Goal: Transaction & Acquisition: Purchase product/service

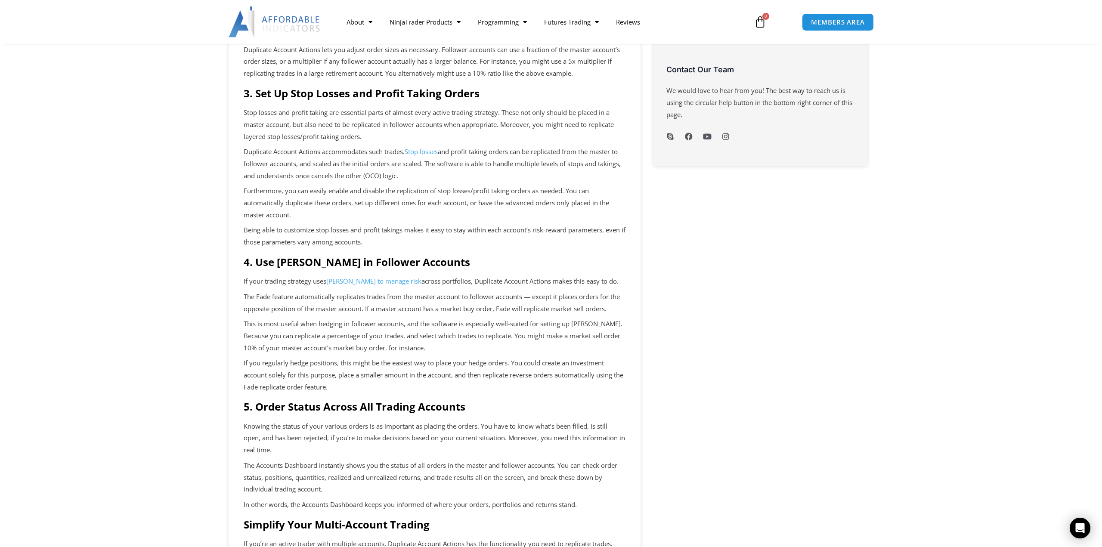
scroll to position [474, 0]
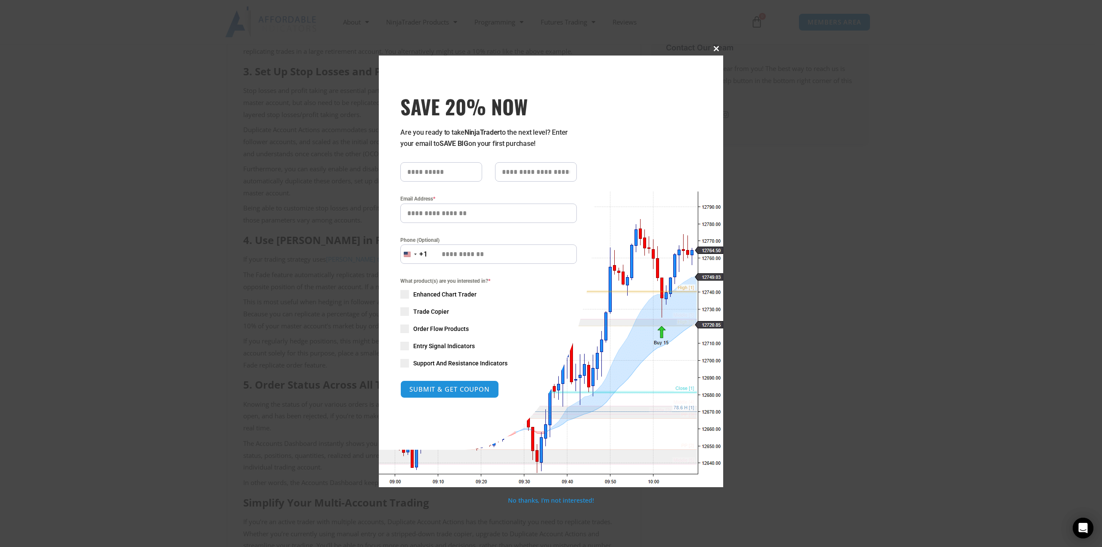
drag, startPoint x: 717, startPoint y: 51, endPoint x: 568, endPoint y: 117, distance: 162.9
click at [644, 71] on div "Close this module SAVE 20% NOW Are you ready to take NinjaTrader to the next le…" at bounding box center [551, 271] width 345 height 431
click at [472, 170] on input "SAVE 20% NOW popup" at bounding box center [441, 171] width 82 height 19
type input "********"
type input "*******"
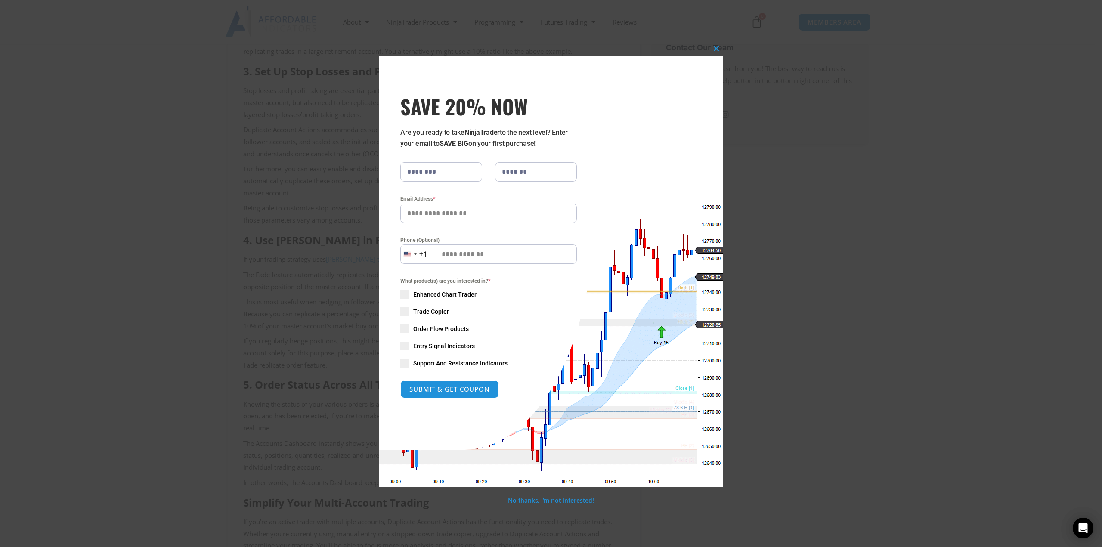
type input "**********"
click at [427, 312] on span "Trade Copier" at bounding box center [431, 311] width 36 height 9
click at [405, 293] on span "SAVE 20% NOW popup" at bounding box center [404, 294] width 9 height 9
click at [461, 389] on button "SUBMIT & GET COUPON" at bounding box center [450, 389] width 104 height 19
type input "**********"
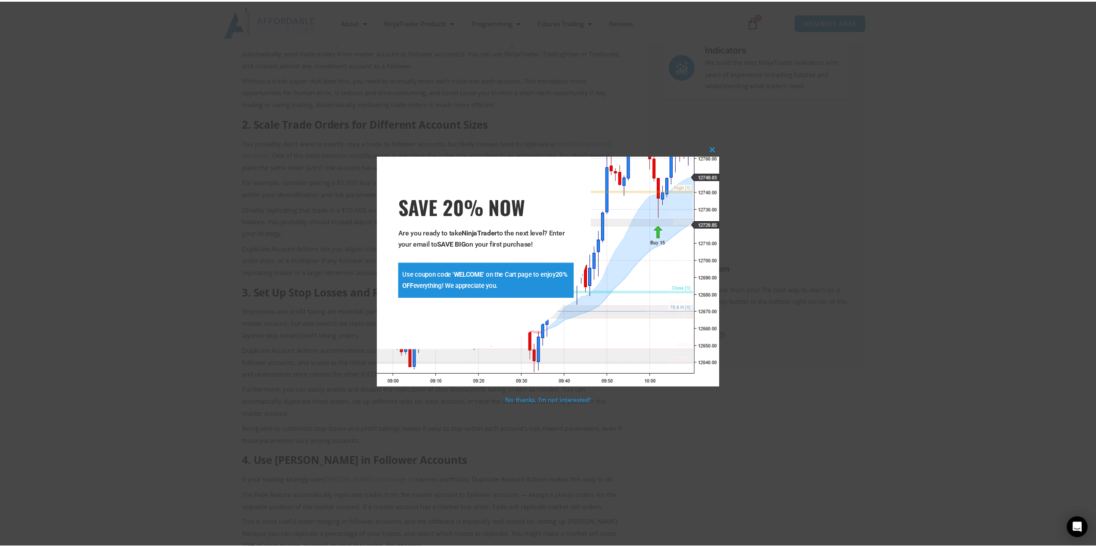
scroll to position [251, 0]
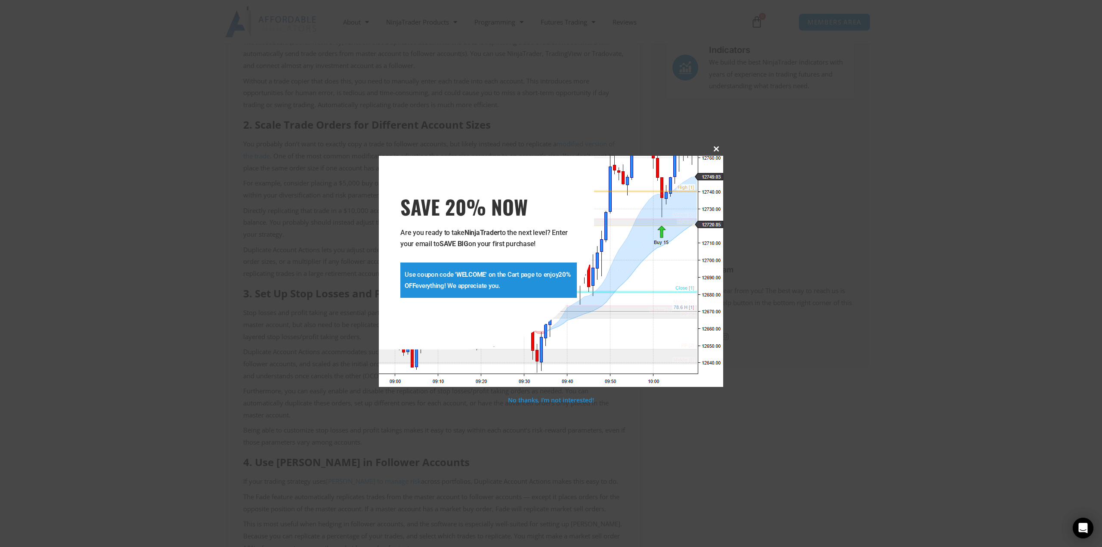
click at [718, 149] on span "SAVE 20% NOW popup" at bounding box center [717, 148] width 14 height 5
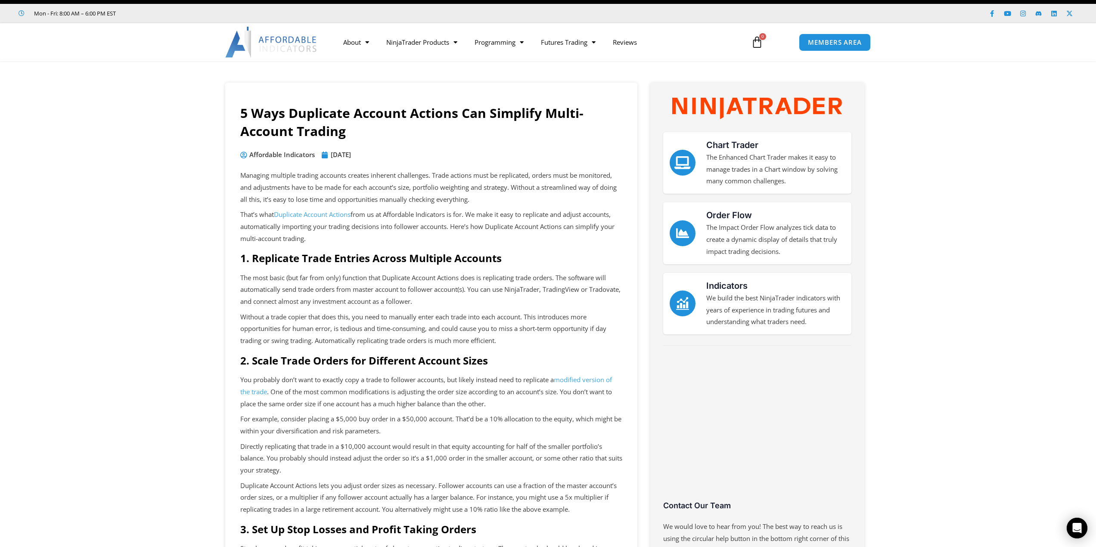
scroll to position [0, 0]
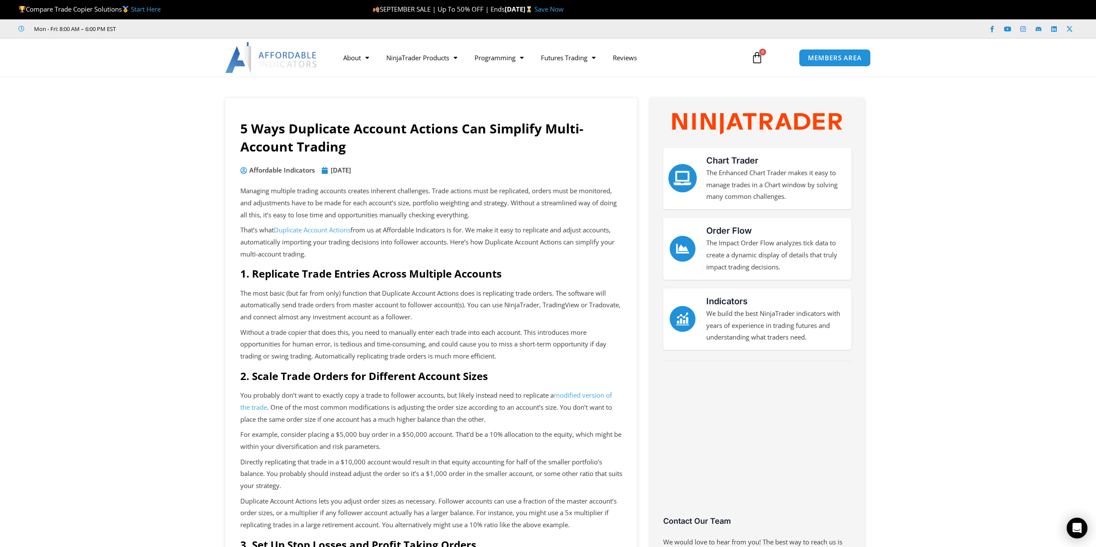
click at [682, 174] on icon "Chart Trader" at bounding box center [682, 178] width 14 height 14
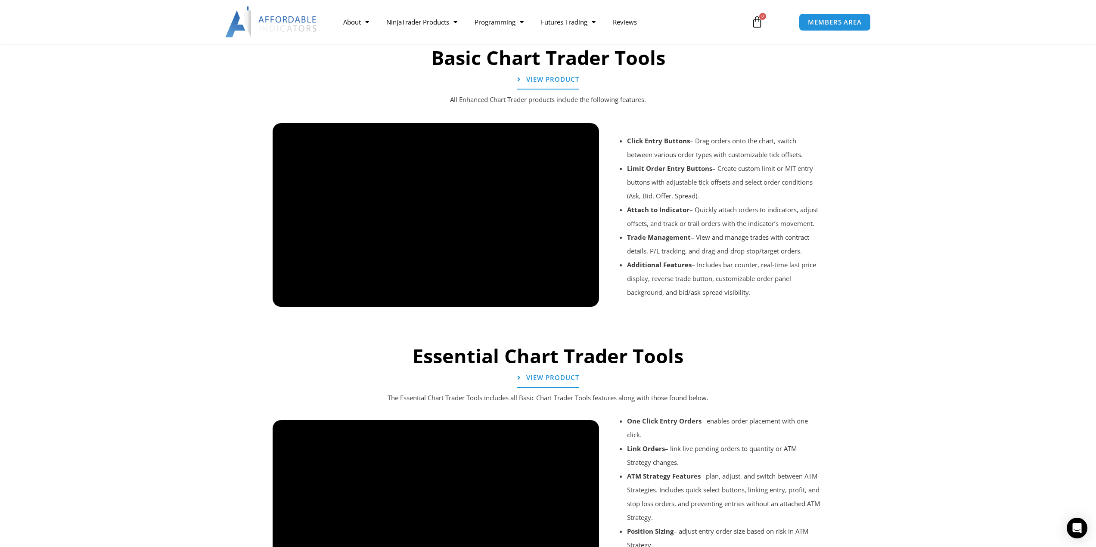
scroll to position [431, 0]
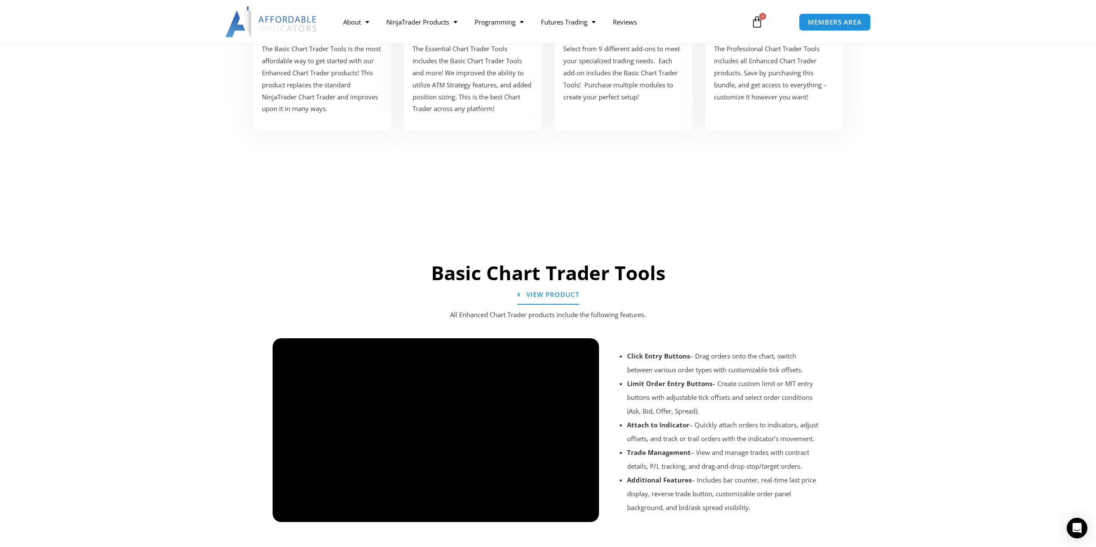
click at [587, 515] on div at bounding box center [548, 534] width 560 height 41
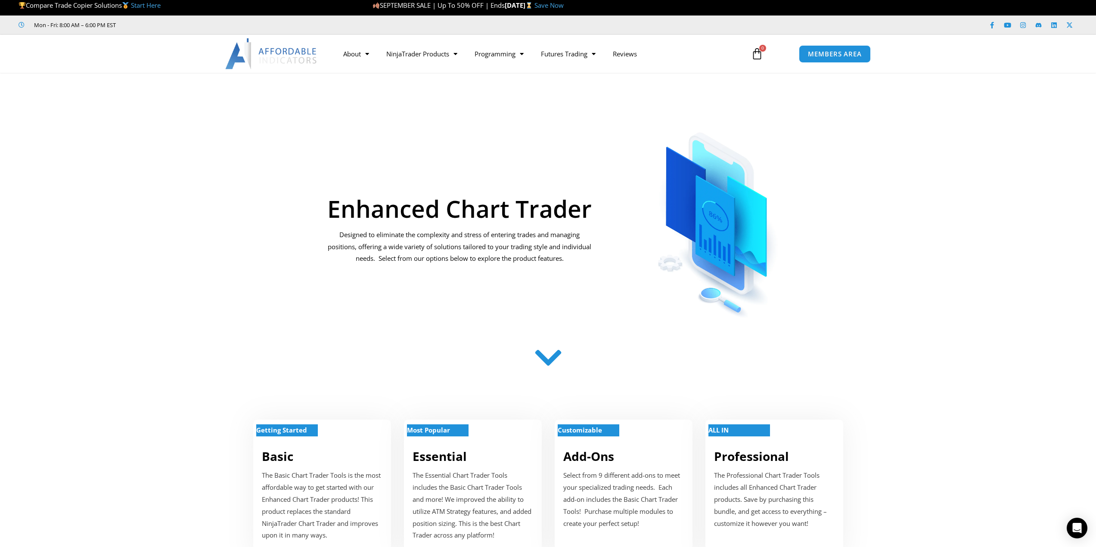
scroll to position [0, 0]
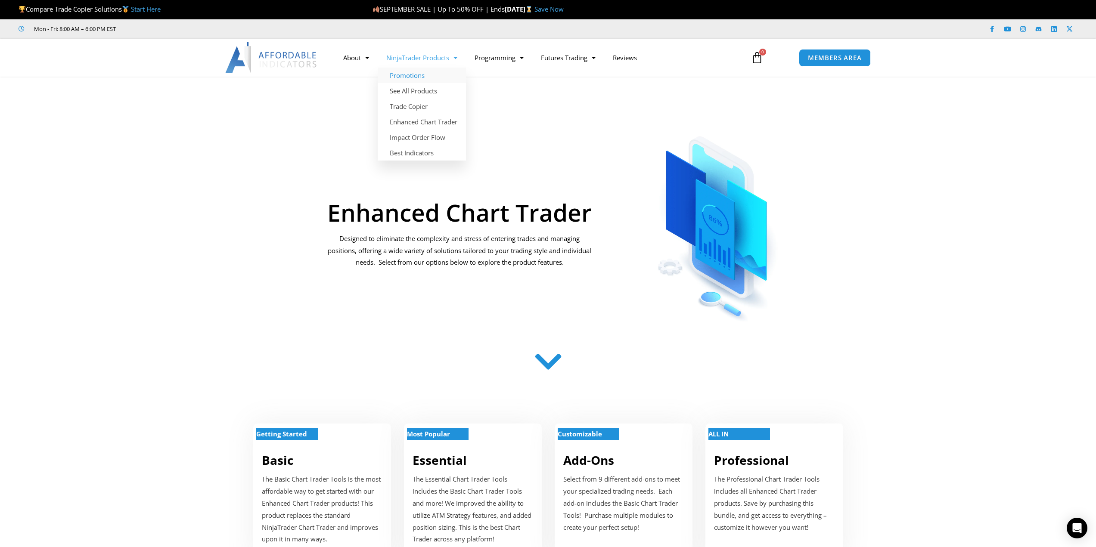
click at [400, 74] on link "Promotions" at bounding box center [422, 76] width 88 height 16
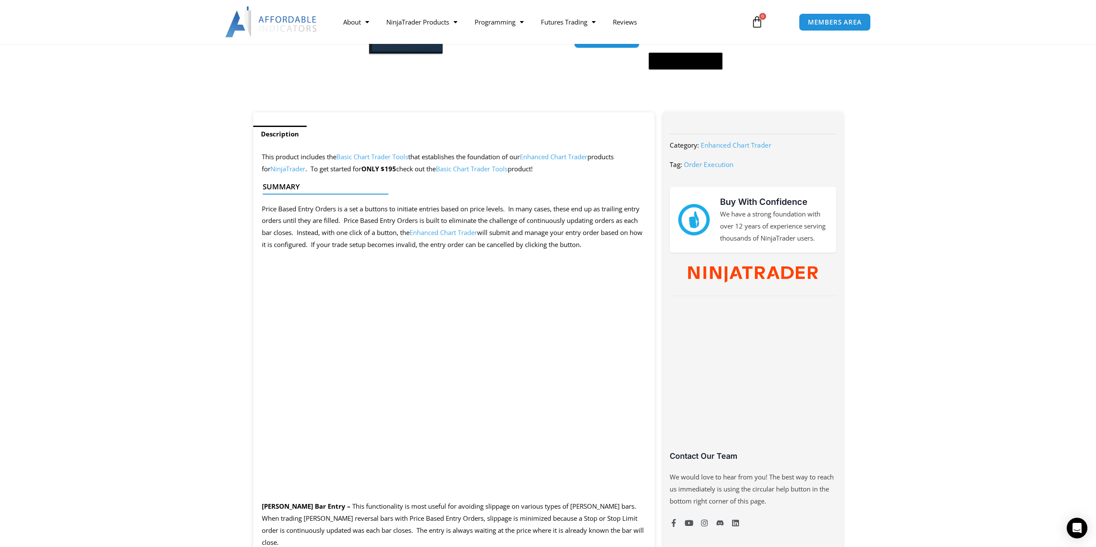
scroll to position [258, 0]
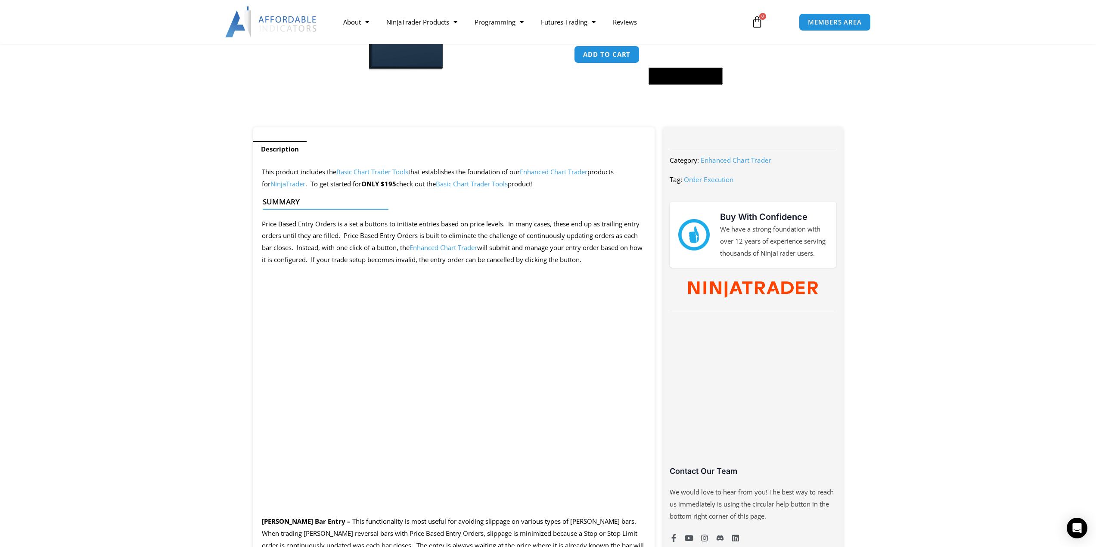
click at [480, 184] on link "Basic Chart Trader Tools" at bounding box center [472, 184] width 72 height 9
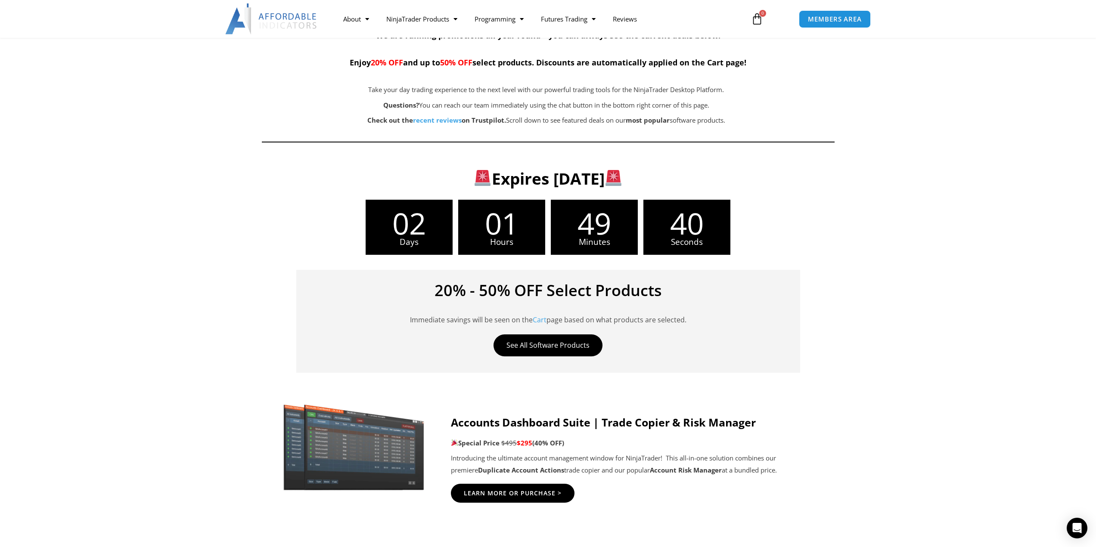
scroll to position [301, 0]
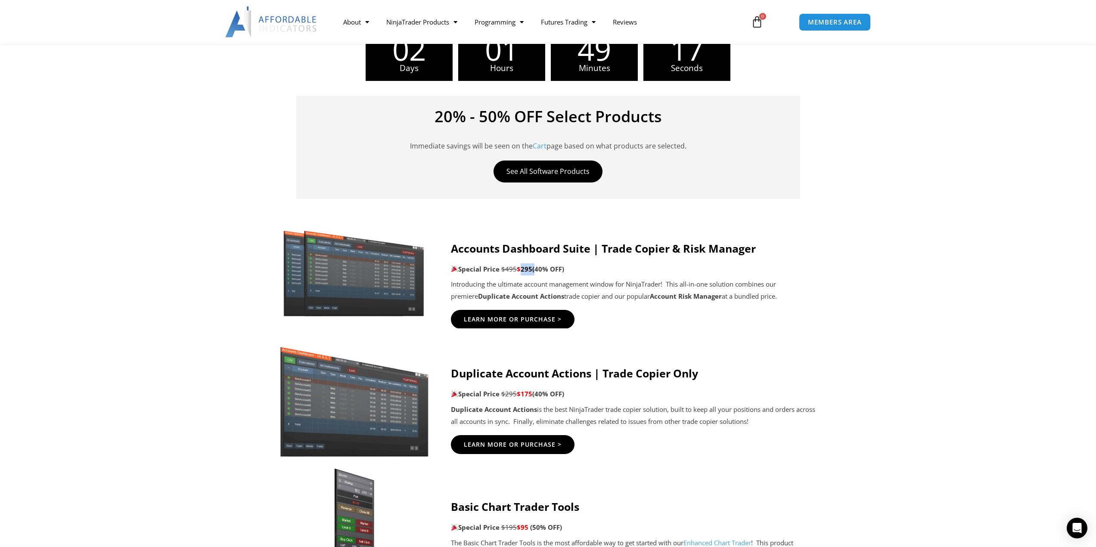
drag, startPoint x: 521, startPoint y: 269, endPoint x: 536, endPoint y: 270, distance: 14.7
click at [536, 270] on p "Special Price $495 $295 (40% OFF)" at bounding box center [634, 270] width 366 height 12
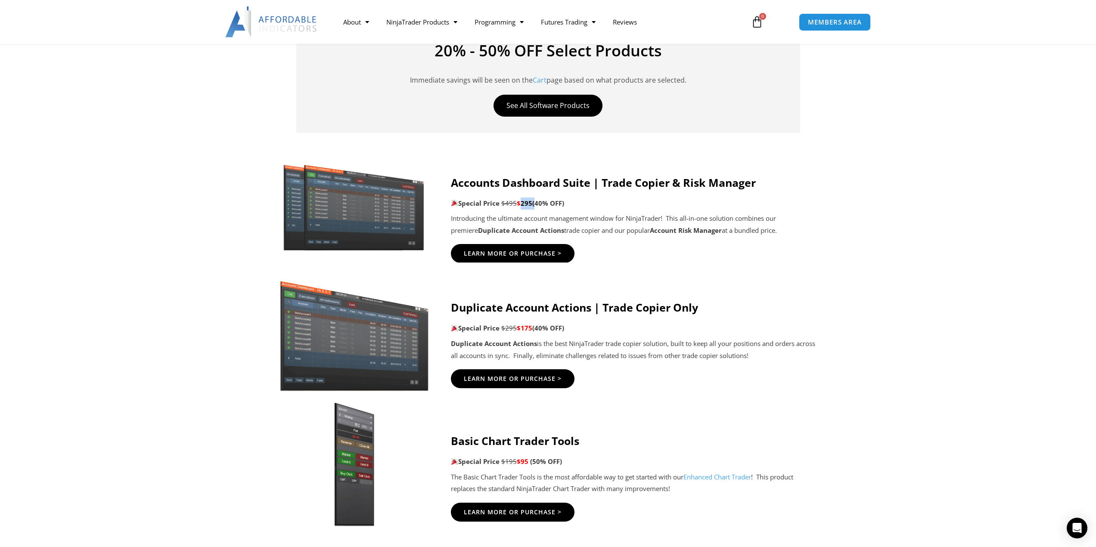
scroll to position [345, 0]
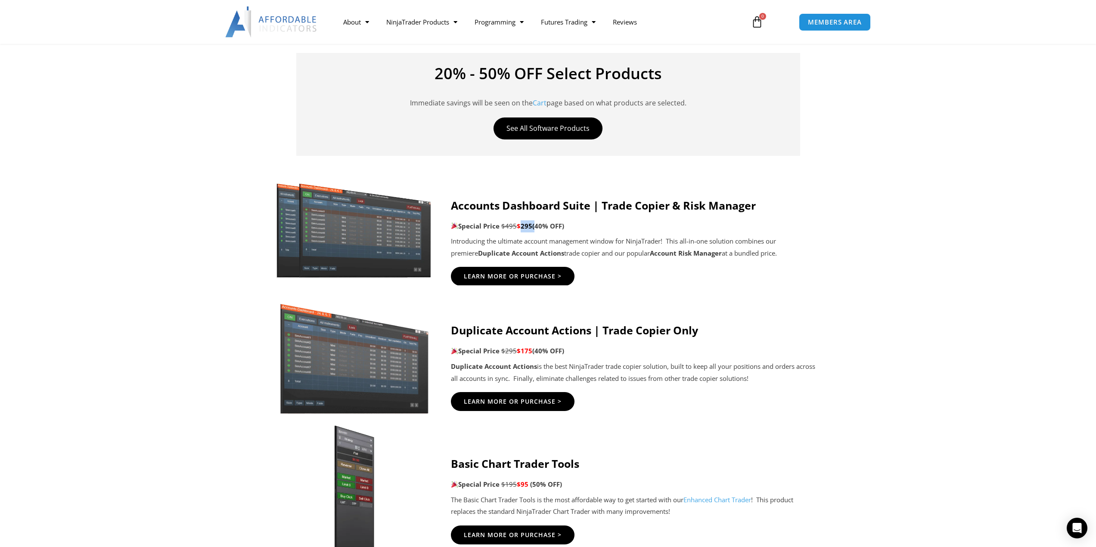
click at [367, 228] on img at bounding box center [353, 229] width 165 height 100
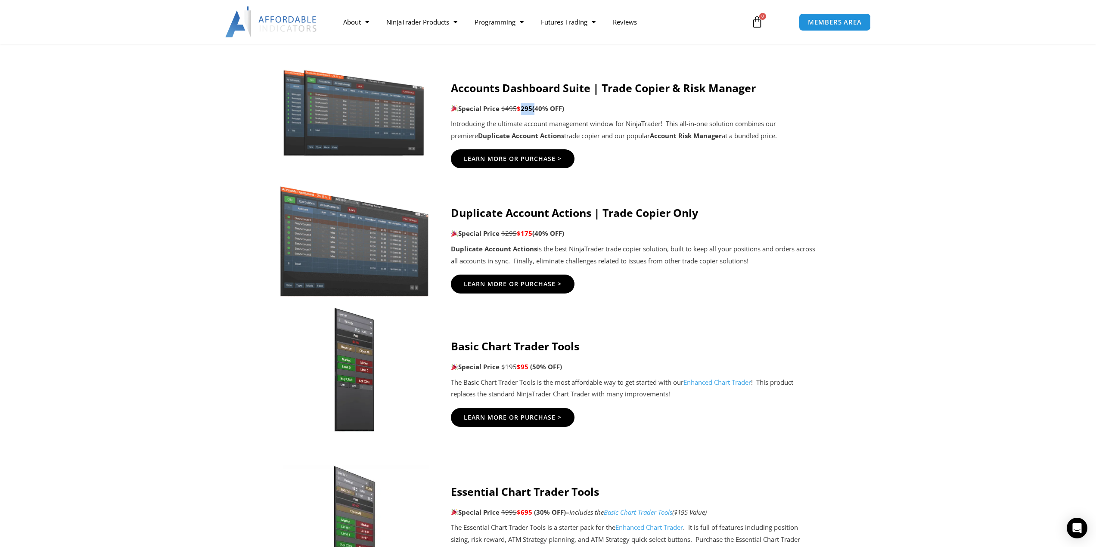
scroll to position [474, 0]
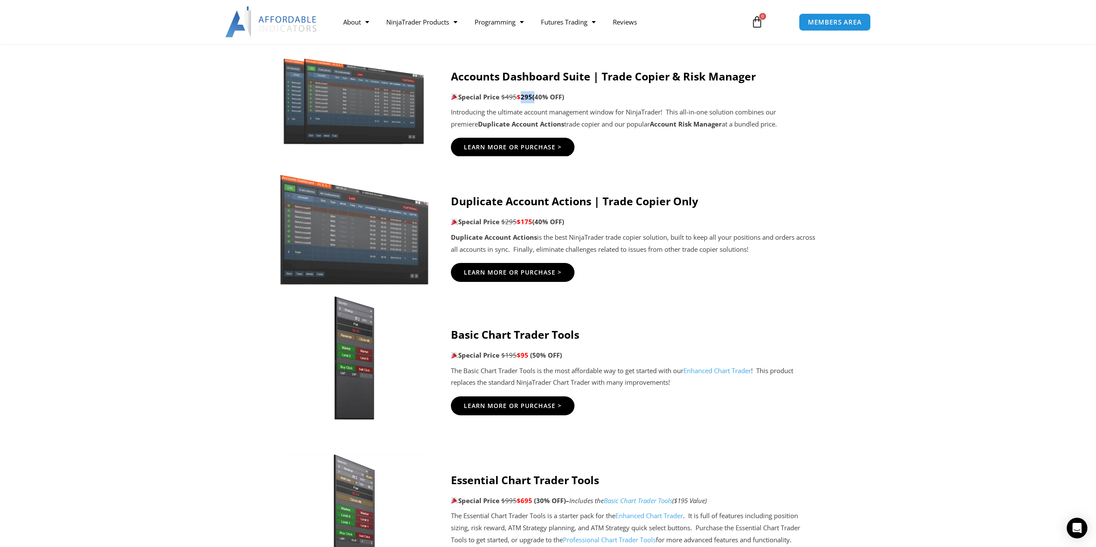
drag, startPoint x: 521, startPoint y: 355, endPoint x: 531, endPoint y: 352, distance: 11.1
click at [531, 352] on p "Special Price $195 $95 (50% OFF)" at bounding box center [634, 356] width 366 height 12
click at [515, 147] on span "Learn More Or Purchase >" at bounding box center [513, 147] width 108 height 6
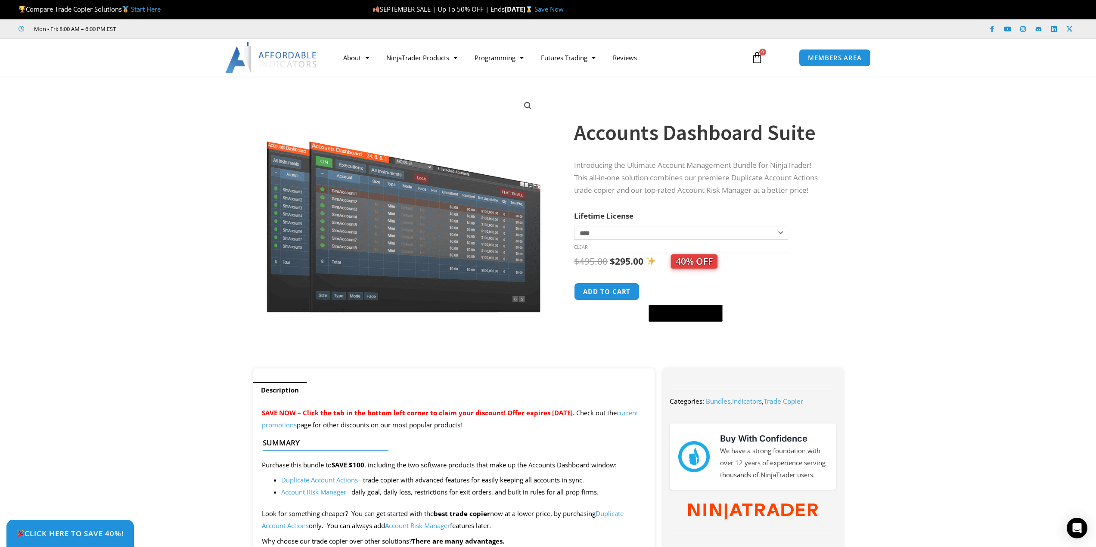
click at [893, 273] on section "**********" at bounding box center [548, 226] width 1096 height 283
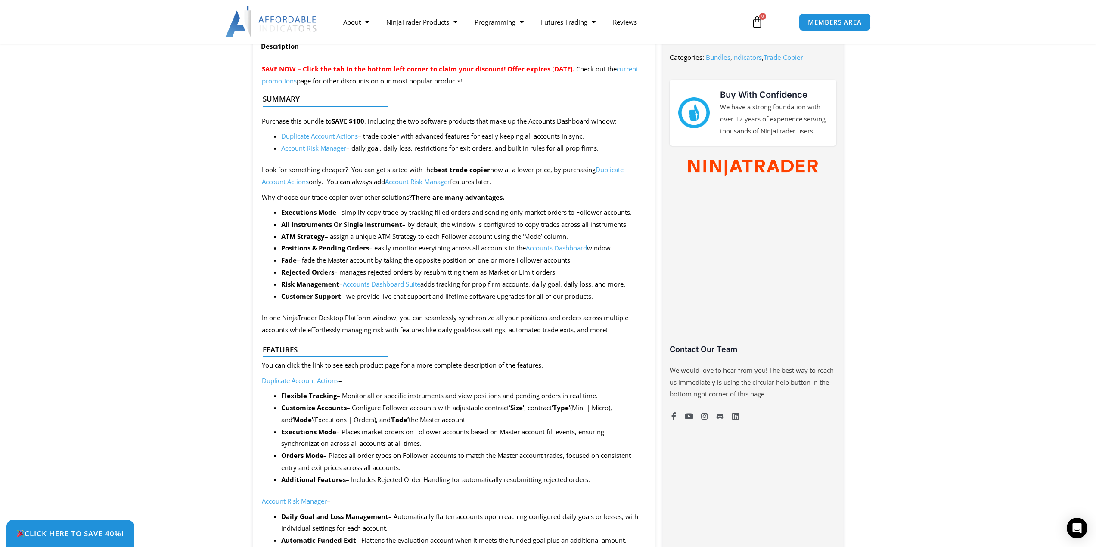
scroll to position [345, 0]
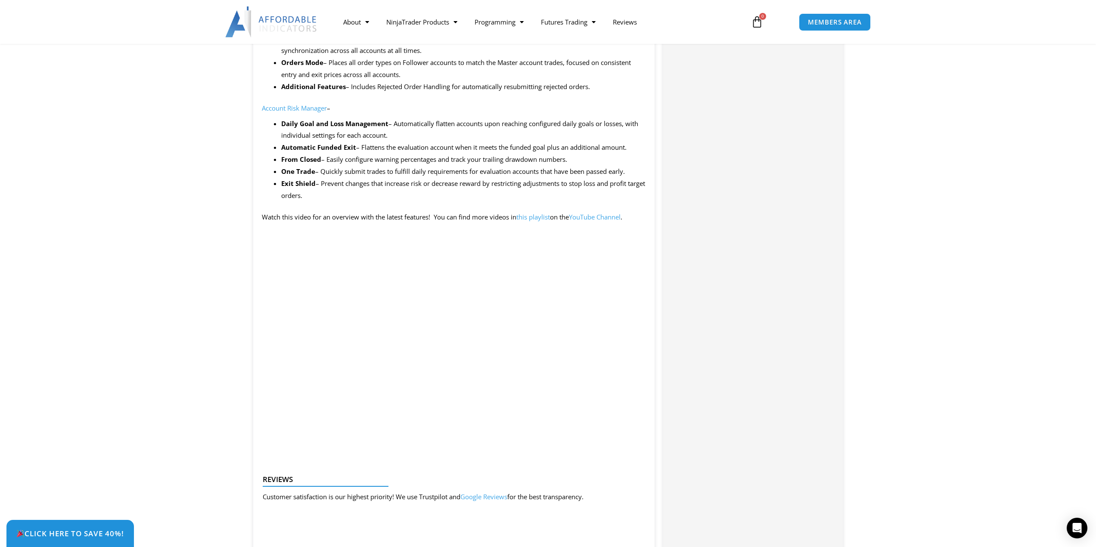
scroll to position [646, 0]
